Goal: Transaction & Acquisition: Purchase product/service

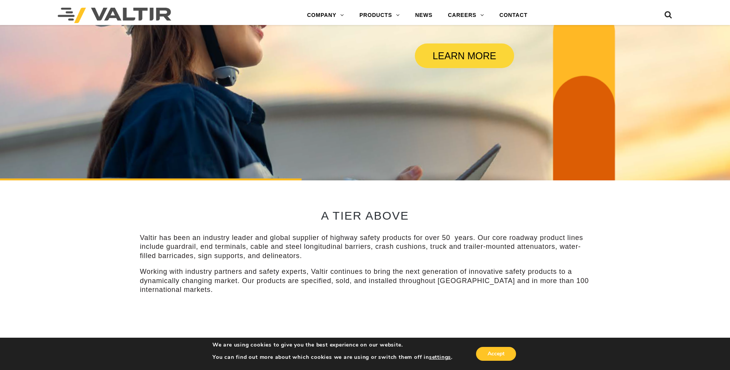
scroll to position [308, 0]
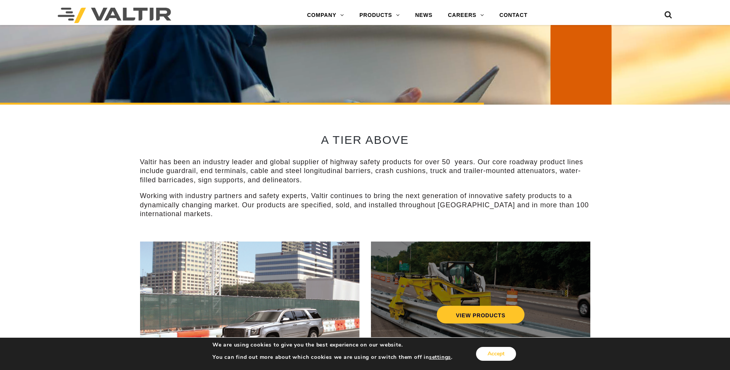
click at [496, 352] on button "Accept" at bounding box center [496, 354] width 40 height 14
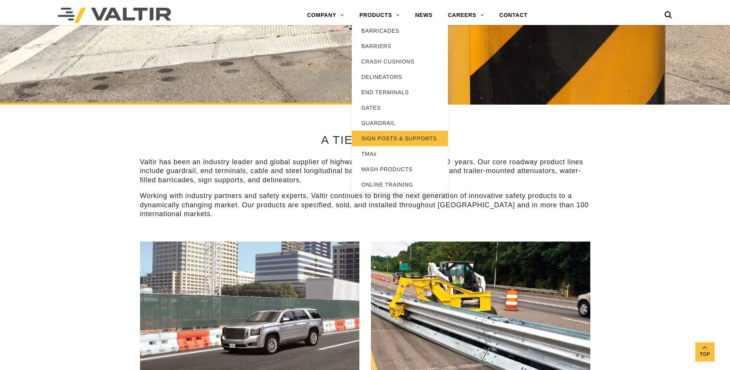
click at [373, 137] on link "SIGN POSTS & SUPPORTS" at bounding box center [400, 138] width 96 height 15
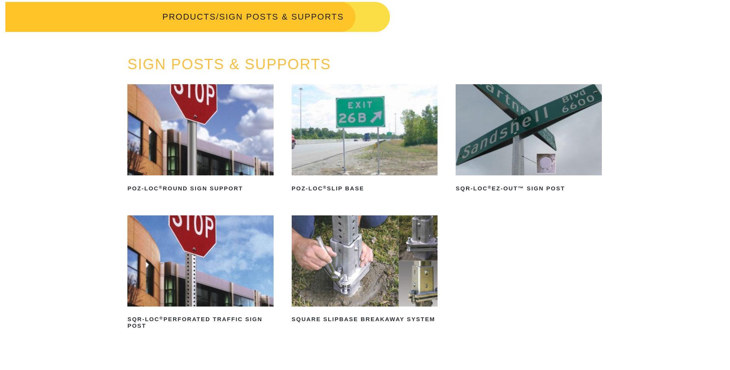
scroll to position [77, 0]
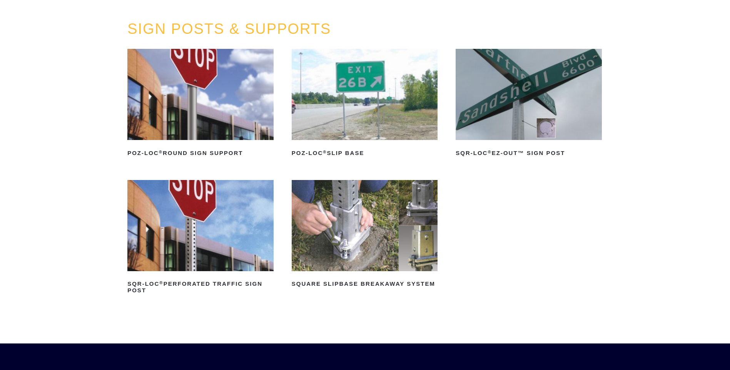
click at [347, 229] on img at bounding box center [365, 225] width 146 height 91
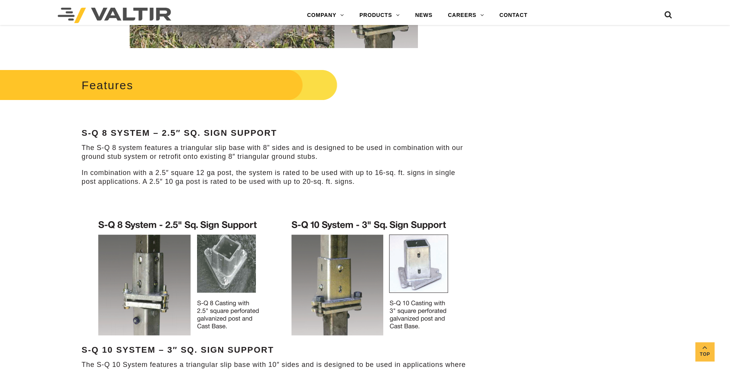
scroll to position [346, 0]
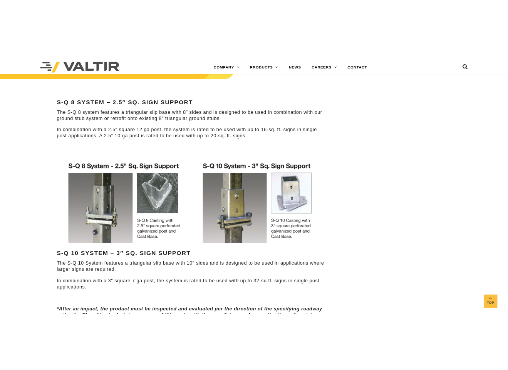
scroll to position [423, 0]
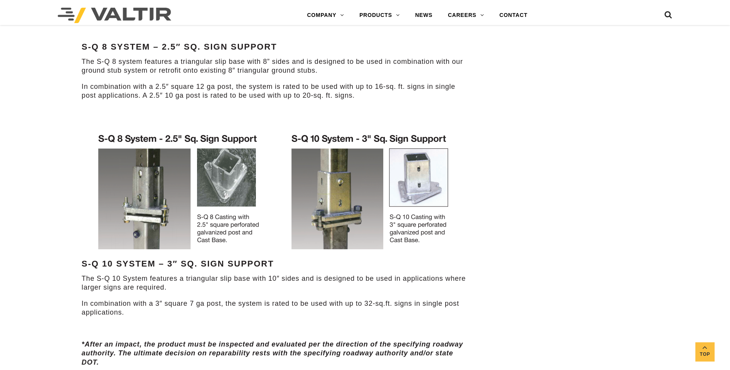
click at [102, 142] on img at bounding box center [274, 192] width 380 height 132
